Goal: Find specific page/section: Find specific page/section

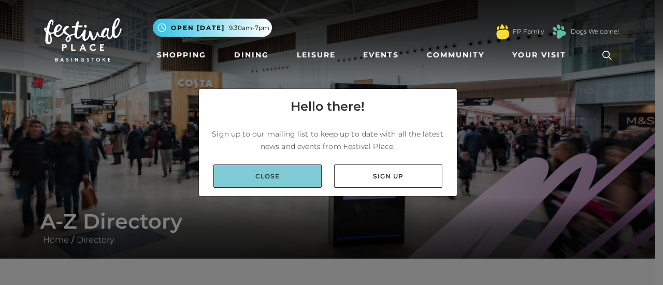
click at [252, 180] on link "Close" at bounding box center [267, 176] width 108 height 23
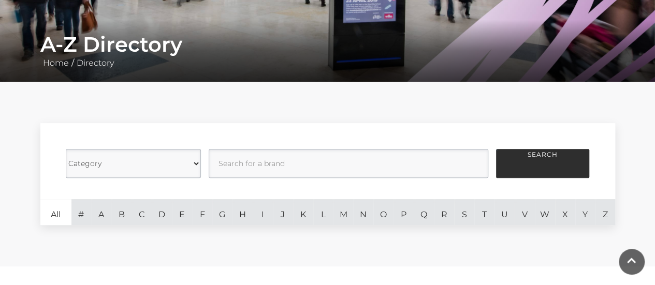
scroll to position [207, 0]
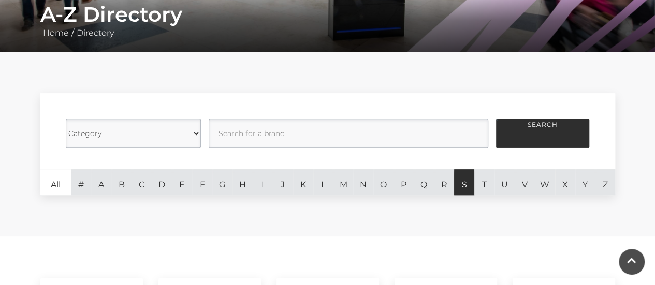
click at [467, 184] on link "S" at bounding box center [464, 182] width 20 height 26
click at [463, 184] on link "S" at bounding box center [464, 182] width 20 height 26
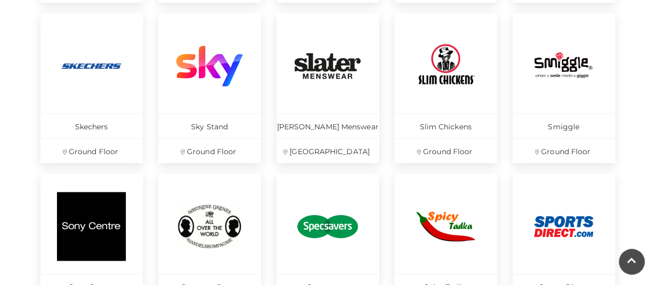
scroll to position [673, 0]
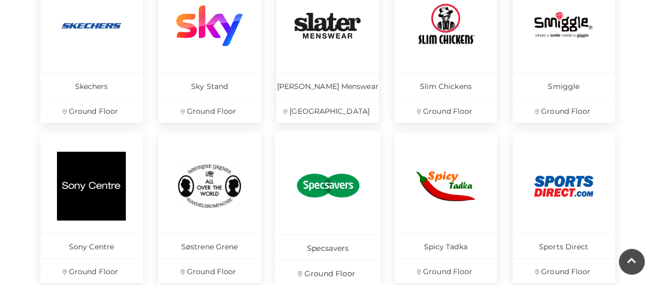
click at [331, 201] on img at bounding box center [327, 185] width 71 height 71
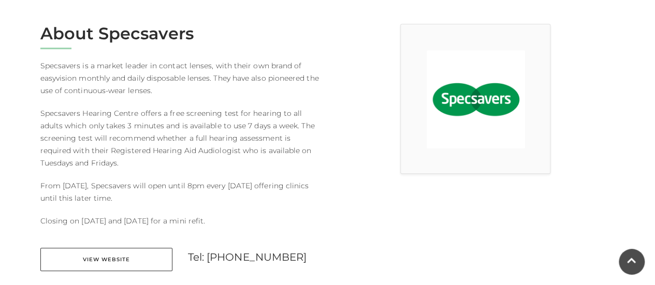
scroll to position [311, 0]
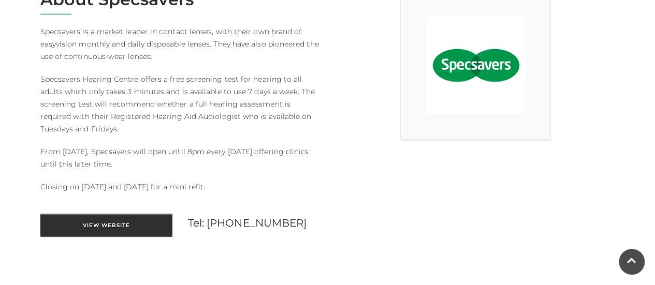
click at [96, 214] on link "View Website" at bounding box center [106, 225] width 132 height 23
